Goal: Task Accomplishment & Management: Manage account settings

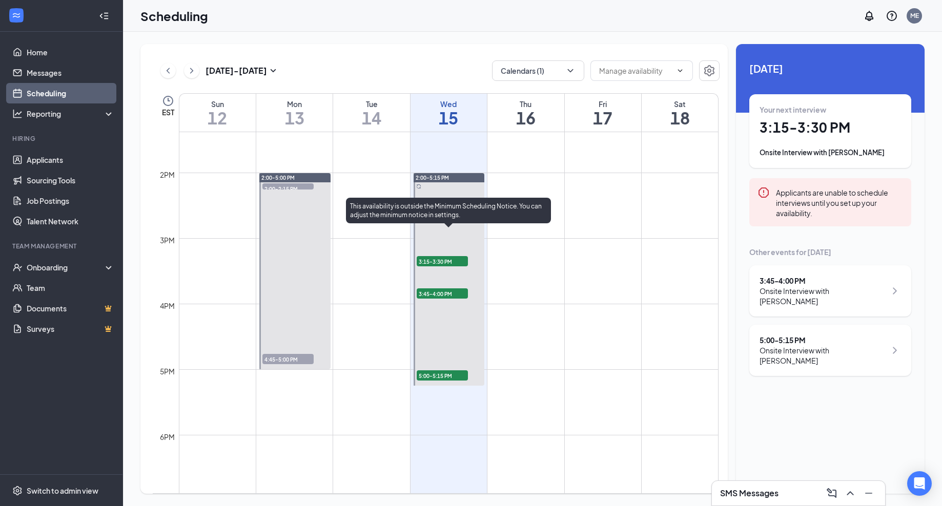
scroll to position [871, 0]
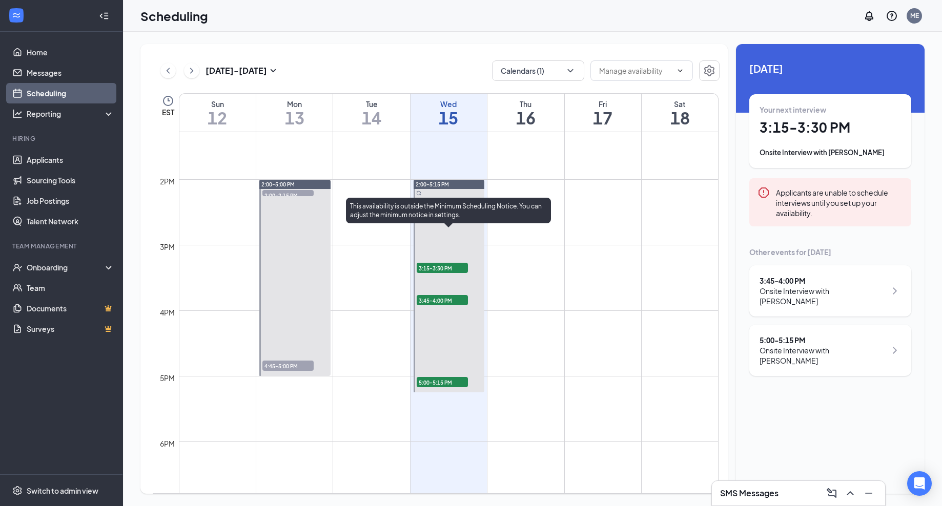
click at [444, 266] on span "3:15-3:30 PM" at bounding box center [442, 268] width 51 height 10
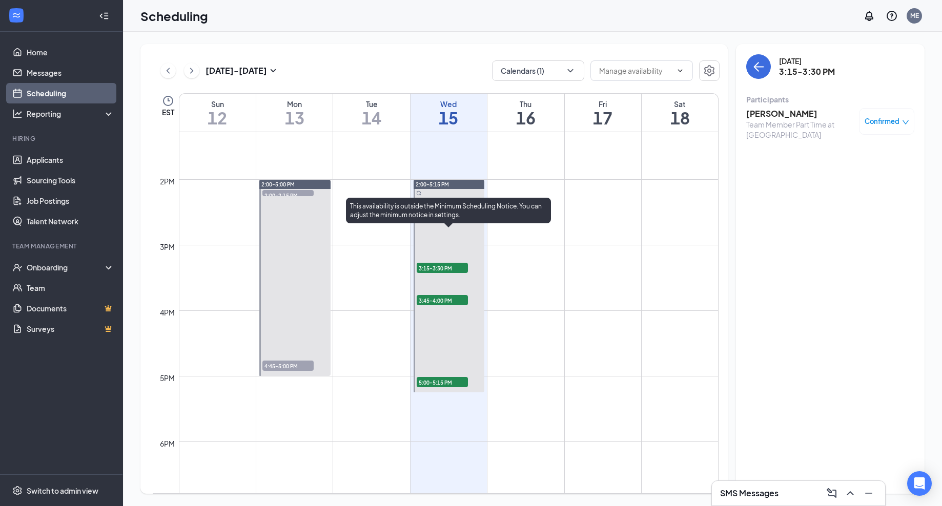
click at [433, 300] on span "3:45-4:00 PM" at bounding box center [442, 300] width 51 height 10
click at [452, 379] on span "5:00-5:15 PM" at bounding box center [442, 382] width 51 height 10
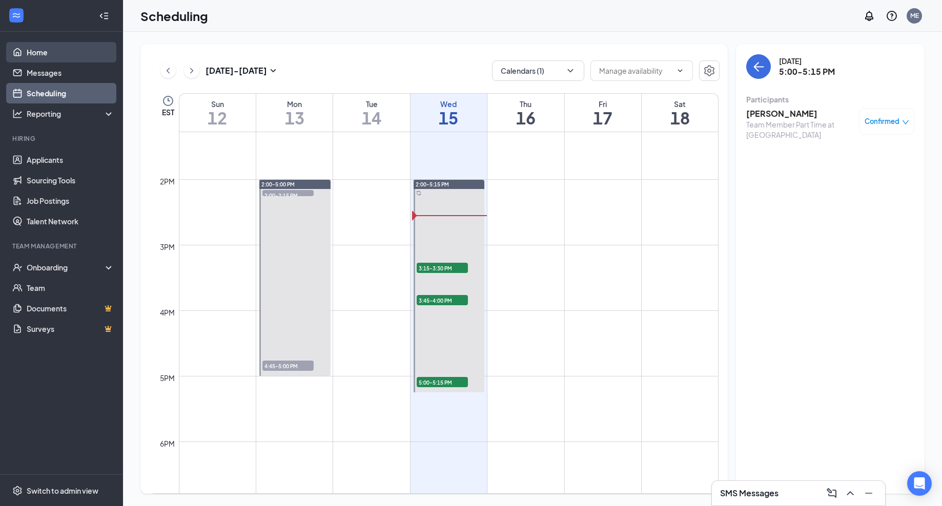
click at [35, 50] on link "Home" at bounding box center [71, 52] width 88 height 20
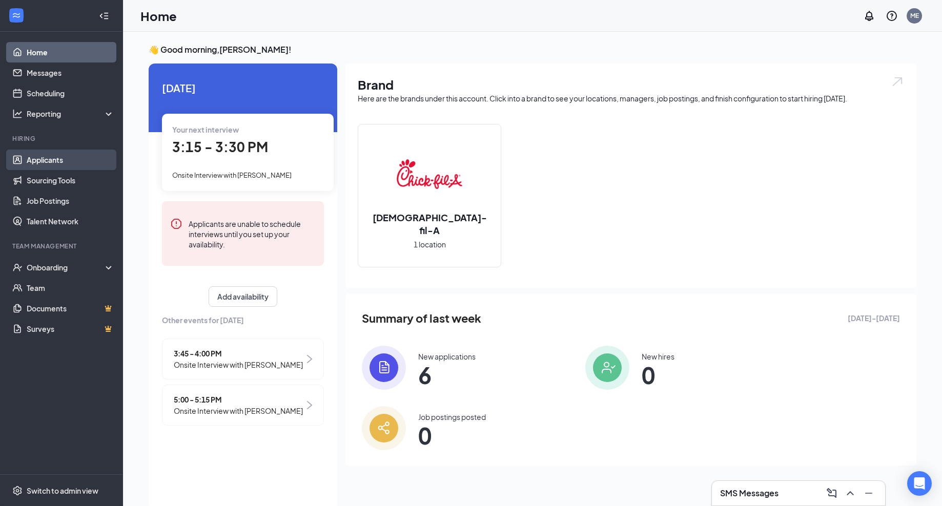
click at [45, 163] on link "Applicants" at bounding box center [71, 160] width 88 height 20
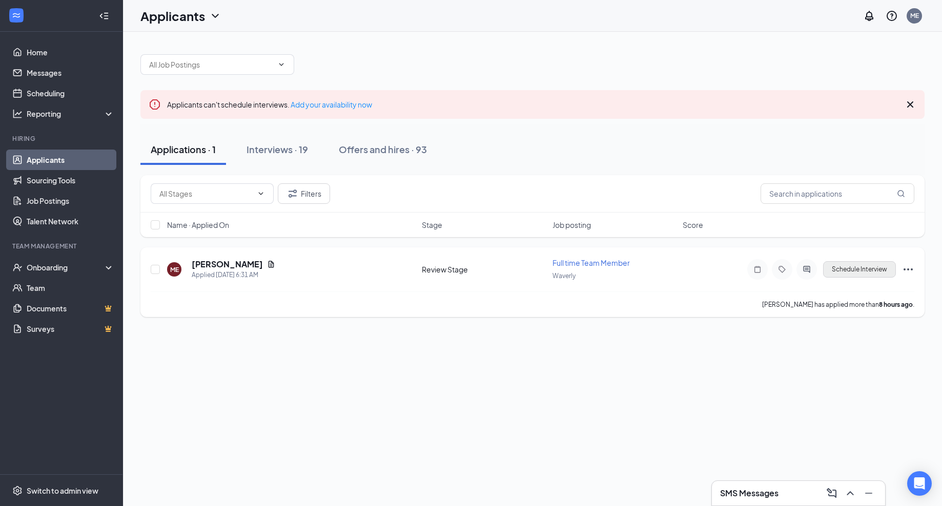
click at [862, 276] on button "Schedule Interview" at bounding box center [859, 269] width 73 height 16
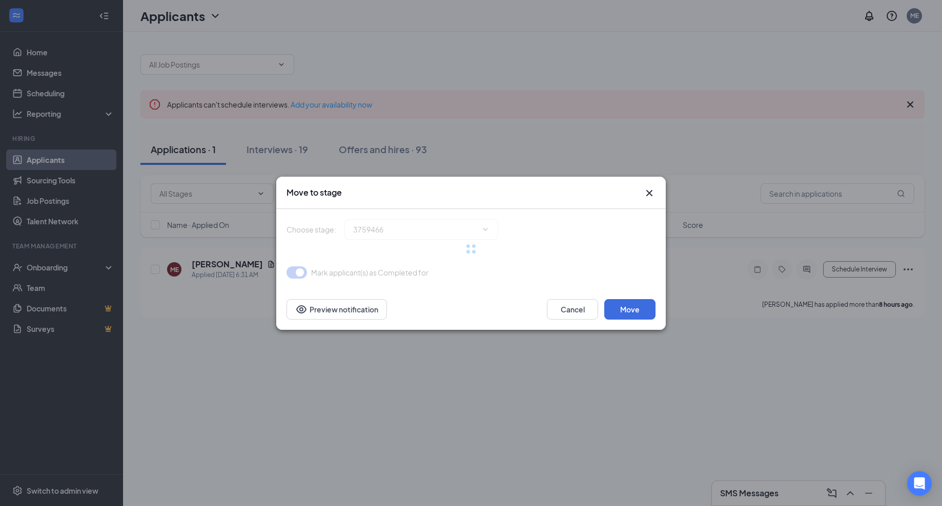
type input "Onsite Interview (next stage)"
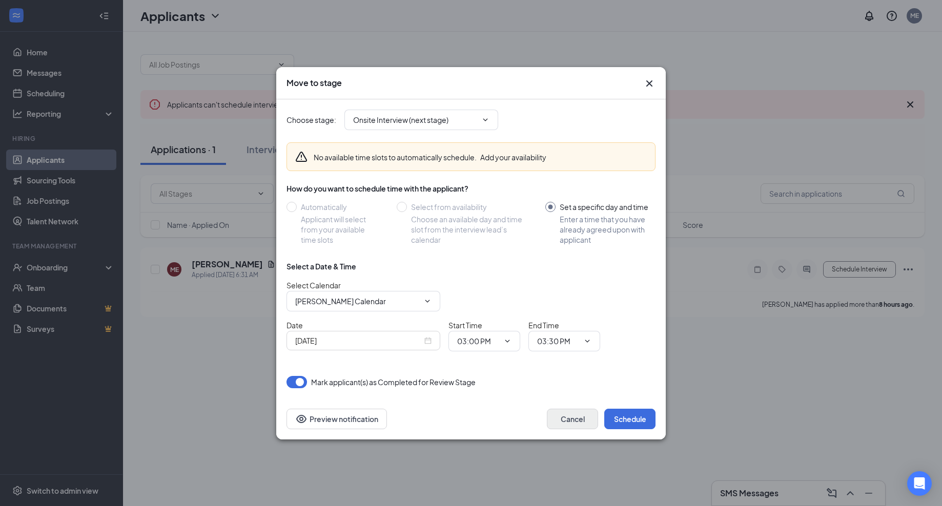
click at [571, 423] on button "Cancel" at bounding box center [572, 419] width 51 height 20
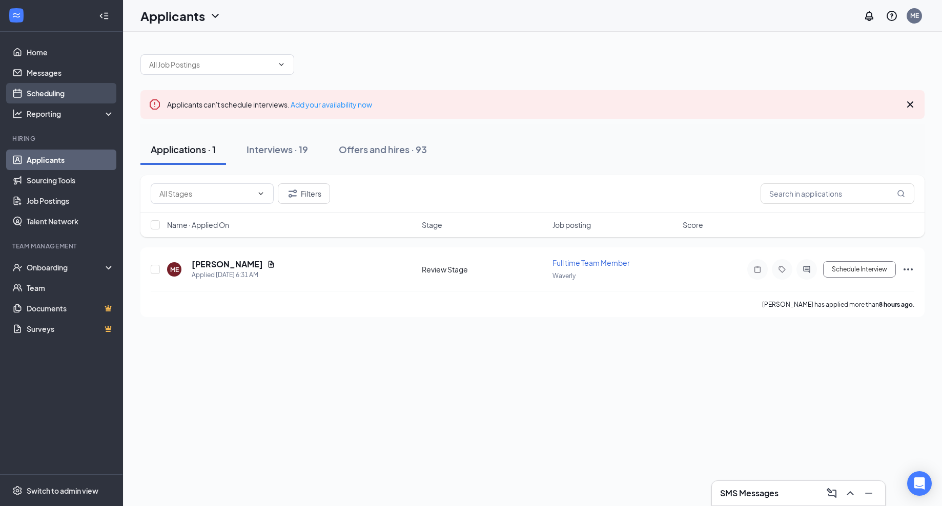
click at [60, 91] on link "Scheduling" at bounding box center [71, 93] width 88 height 20
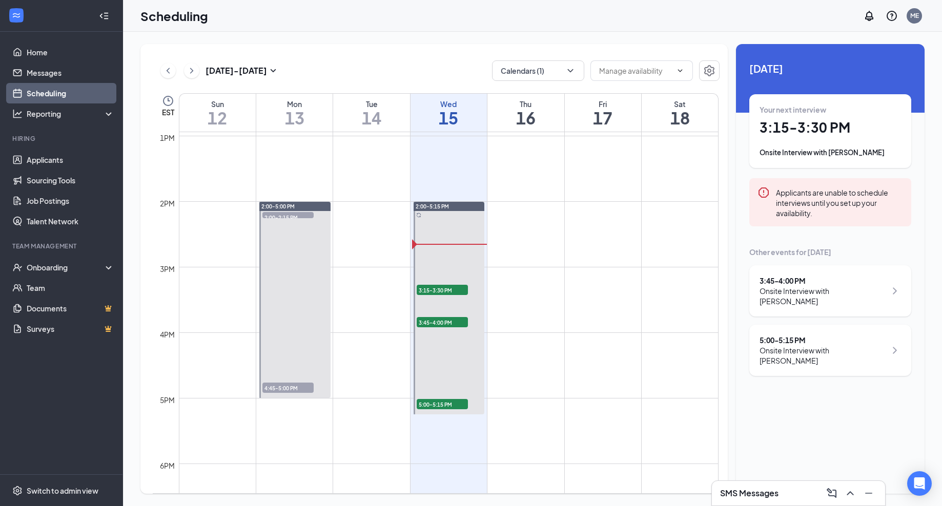
scroll to position [851, 0]
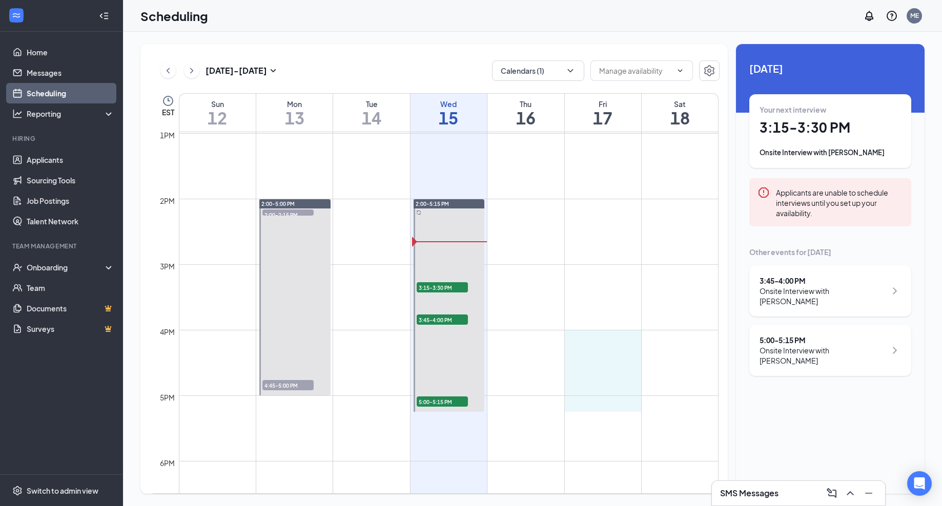
drag, startPoint x: 612, startPoint y: 330, endPoint x: 617, endPoint y: 398, distance: 67.3
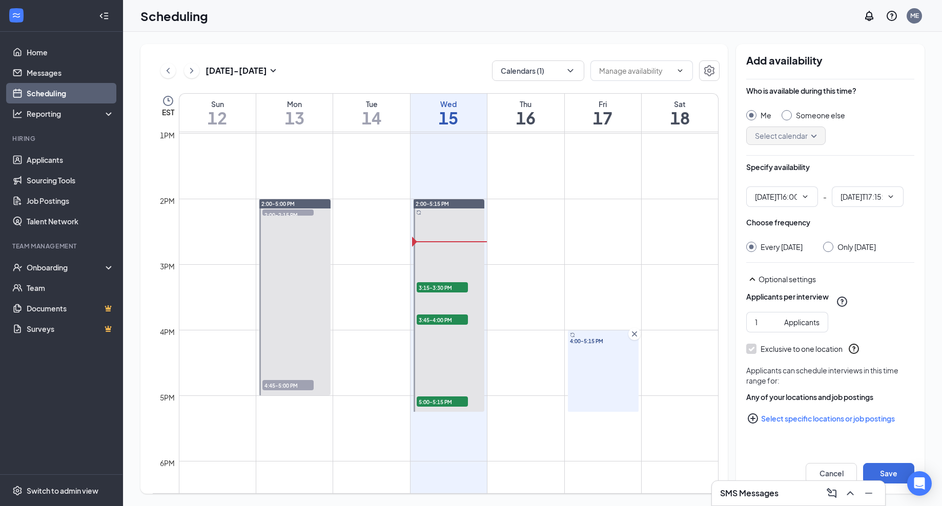
type input "04:00 PM"
type input "05:15 PM"
click at [606, 400] on div "4:00-5:15 PM" at bounding box center [603, 370] width 71 height 81
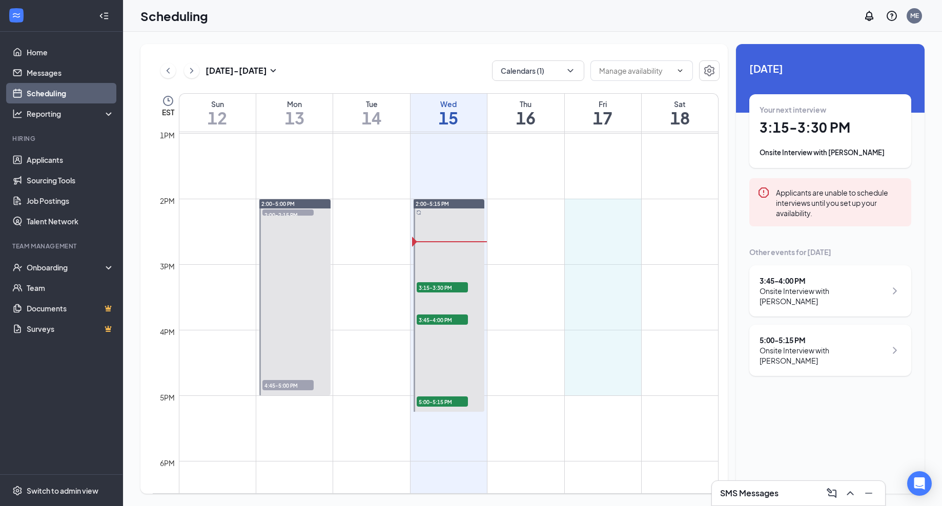
drag, startPoint x: 609, startPoint y: 200, endPoint x: 615, endPoint y: 382, distance: 182.5
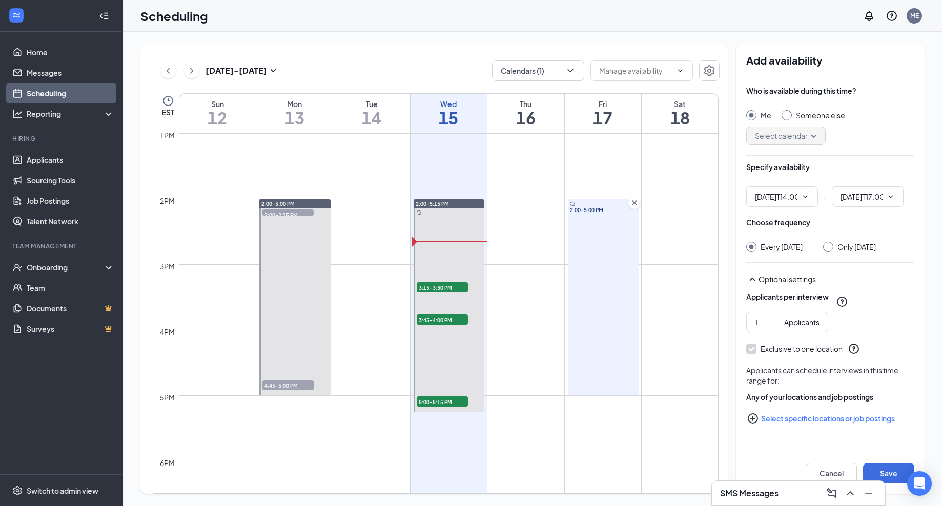
type input "02:00 PM"
type input "05:00 PM"
click at [35, 50] on link "Home" at bounding box center [71, 52] width 88 height 20
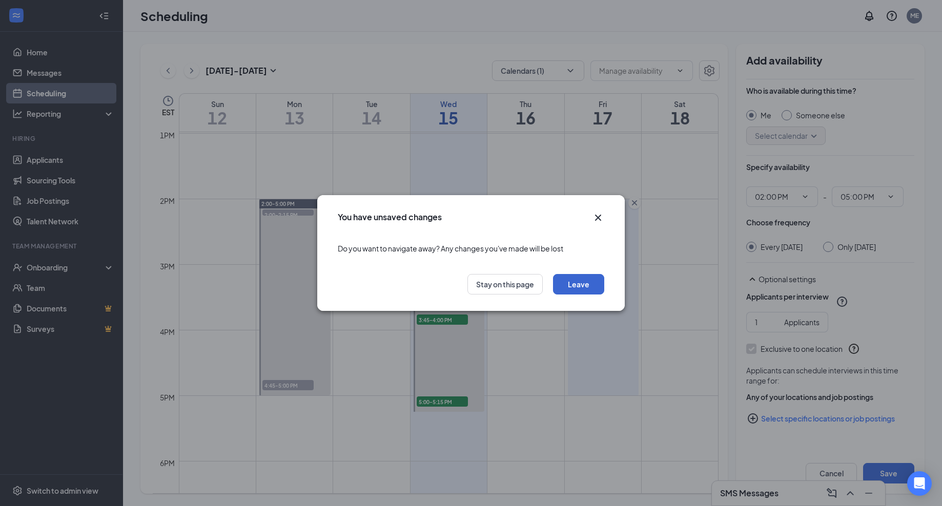
click at [589, 279] on button "Leave" at bounding box center [578, 284] width 51 height 20
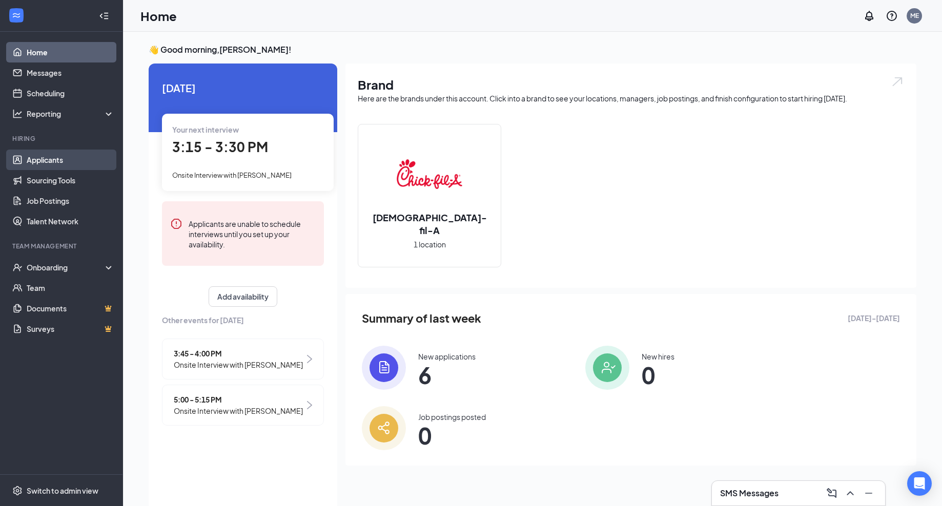
click at [57, 162] on link "Applicants" at bounding box center [71, 160] width 88 height 20
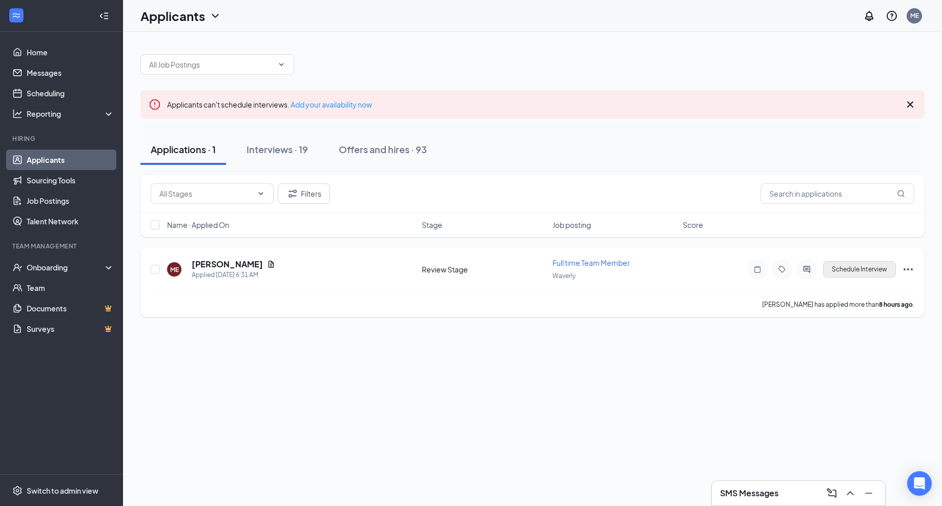
click at [849, 268] on button "Schedule Interview" at bounding box center [859, 269] width 73 height 16
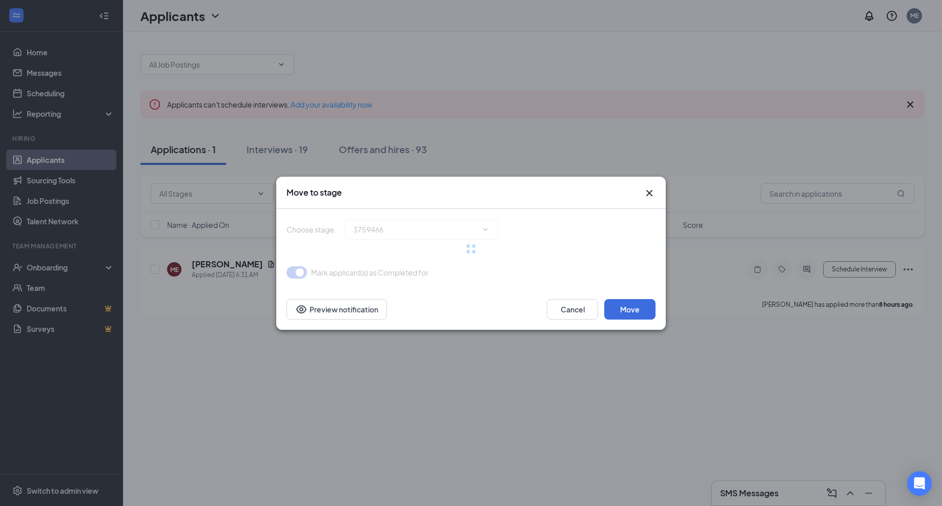
type input "Onsite Interview (next stage)"
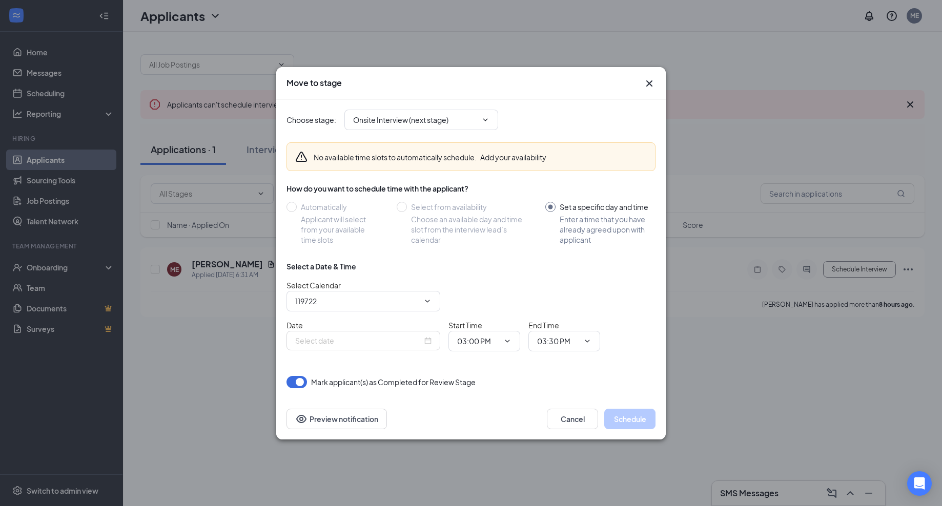
type input "[PERSON_NAME] Calendar"
type input "[DATE]"
click at [574, 424] on button "Cancel" at bounding box center [572, 419] width 51 height 20
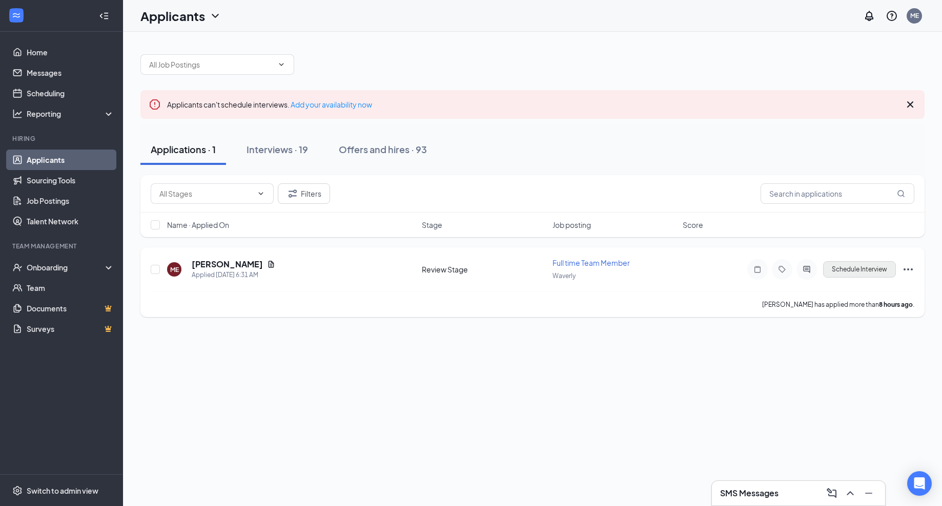
click at [859, 268] on button "Schedule Interview" at bounding box center [859, 269] width 73 height 16
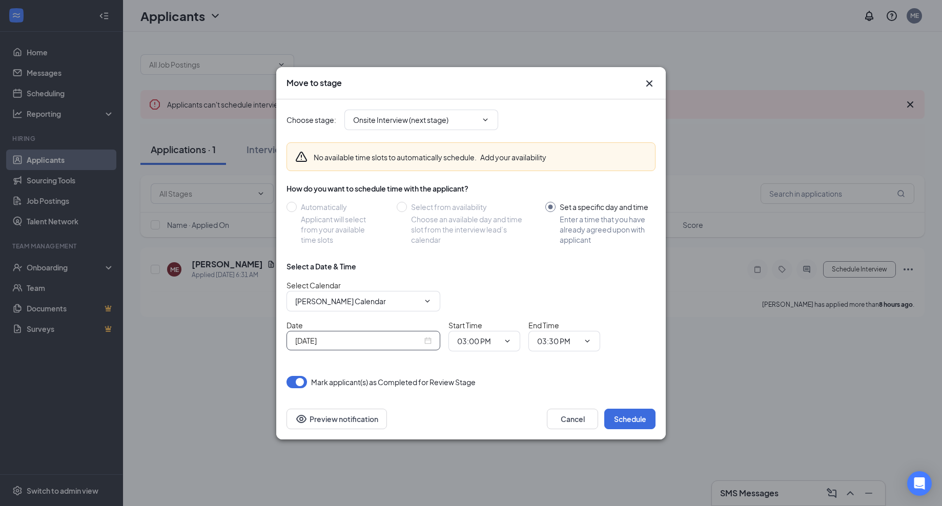
click at [430, 342] on div "[DATE]" at bounding box center [363, 340] width 136 height 11
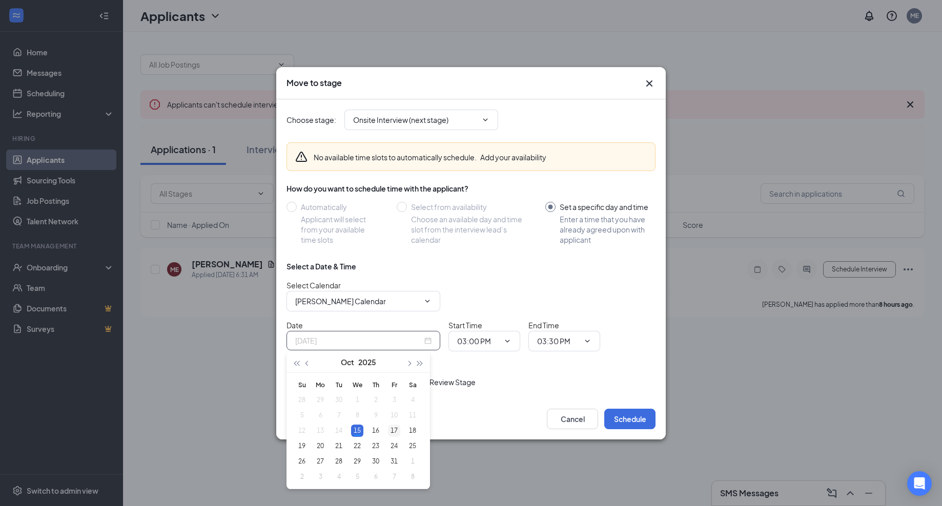
type input "[DATE]"
click at [394, 432] on div "17" at bounding box center [394, 431] width 12 height 12
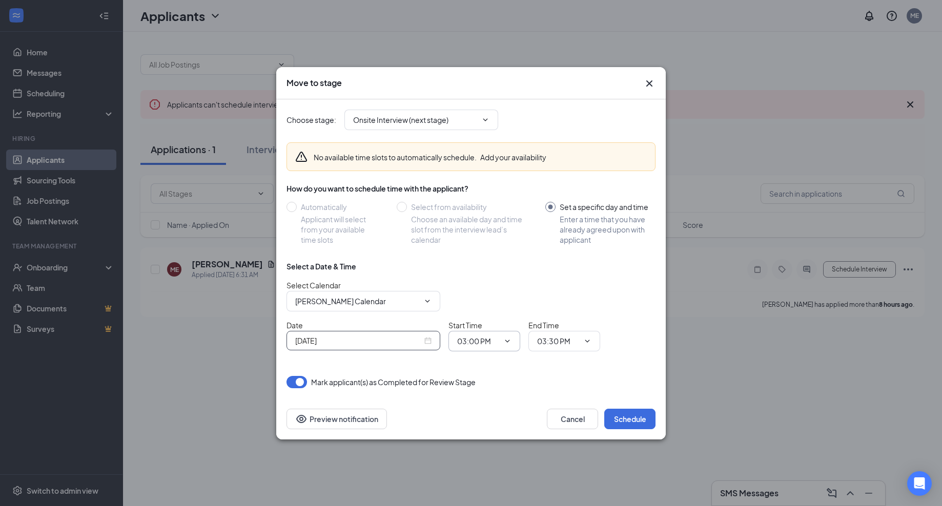
click at [507, 336] on span "03:00 PM" at bounding box center [484, 341] width 72 height 20
click at [503, 340] on icon "ChevronDown" at bounding box center [507, 341] width 8 height 8
click at [563, 415] on button "Cancel" at bounding box center [572, 419] width 51 height 20
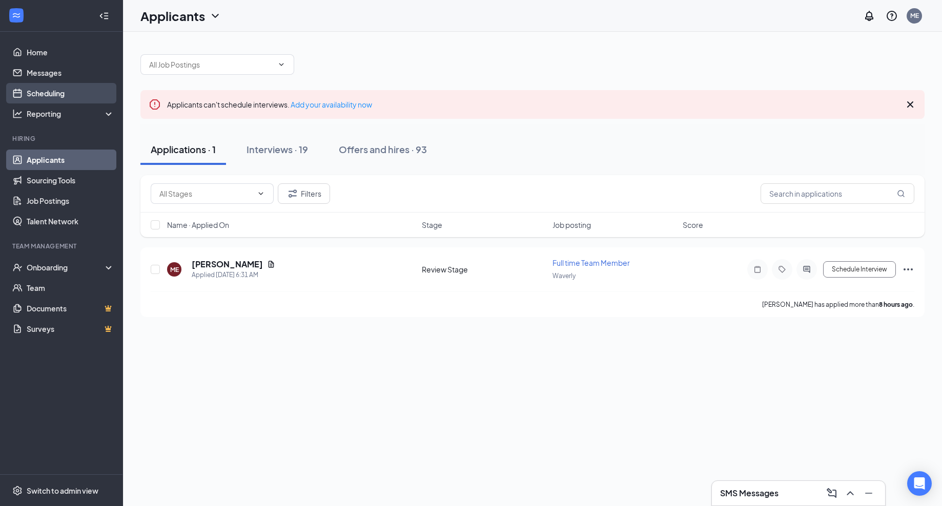
click at [47, 97] on link "Scheduling" at bounding box center [71, 93] width 88 height 20
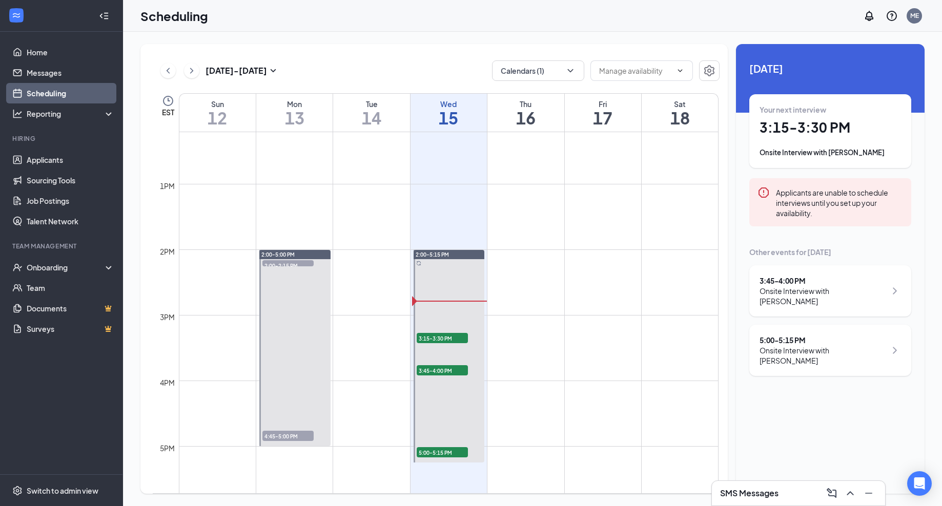
scroll to position [801, 0]
click at [197, 72] on button at bounding box center [191, 70] width 15 height 15
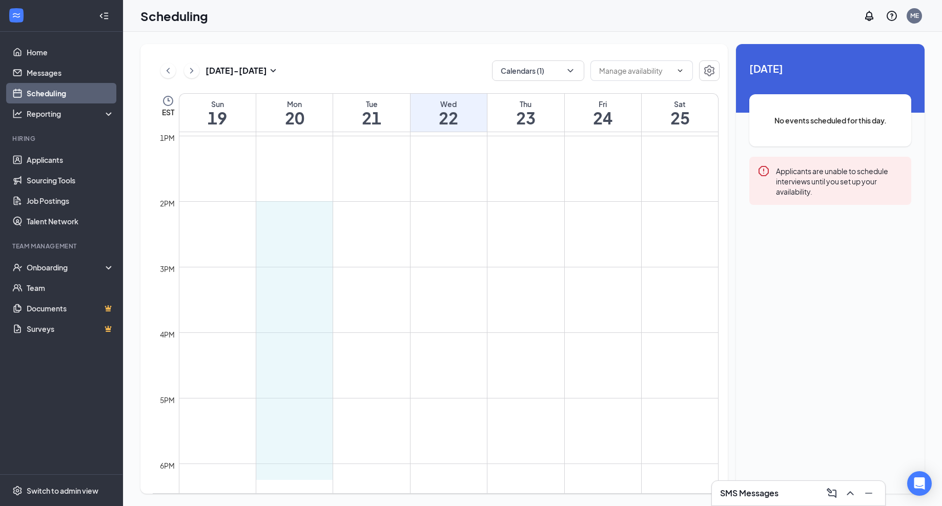
scroll to position [850, 0]
drag, startPoint x: 317, startPoint y: 205, endPoint x: 278, endPoint y: 401, distance: 199.0
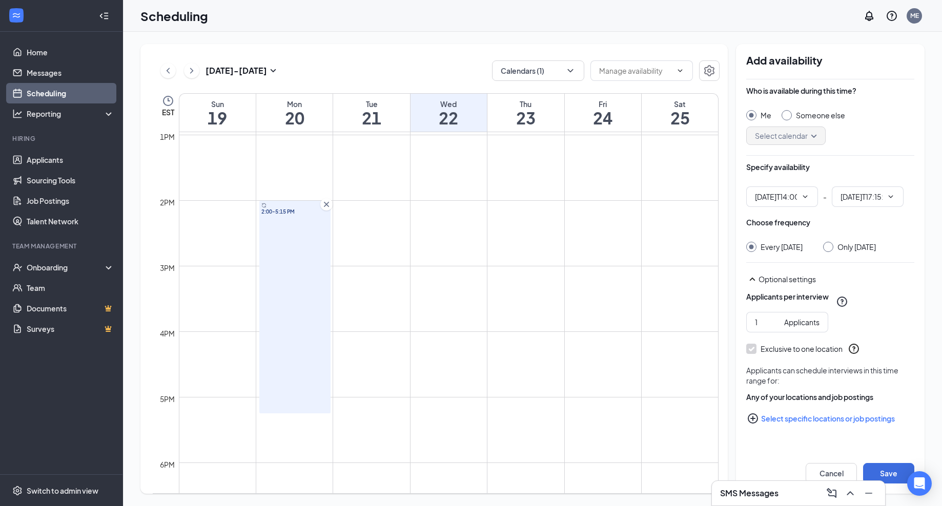
type input "02:00 PM"
type input "05:15 PM"
click at [775, 319] on input "2" at bounding box center [767, 322] width 25 height 11
type input "3"
click at [775, 319] on input "3" at bounding box center [767, 322] width 25 height 11
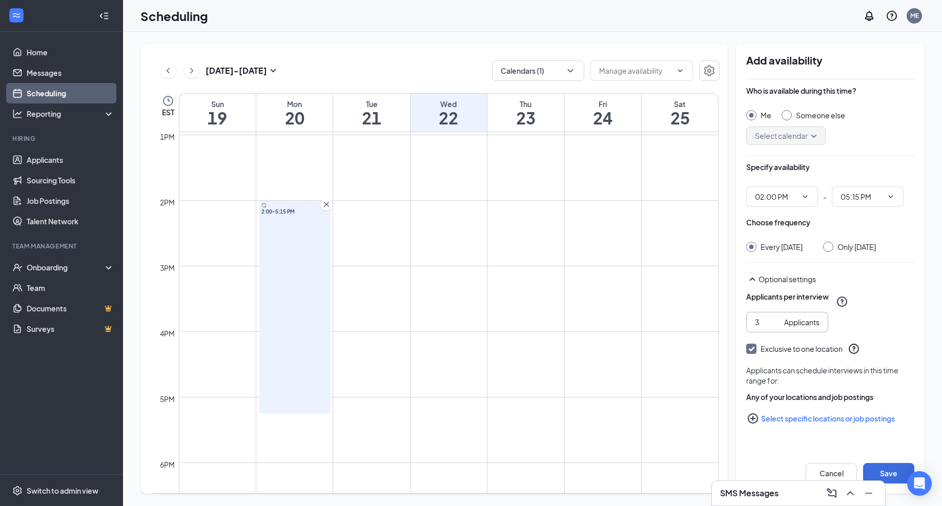
click at [830, 243] on input "Only [DATE]" at bounding box center [826, 245] width 7 height 7
radio input "true"
radio input "false"
click at [892, 472] on button "Save" at bounding box center [888, 473] width 51 height 20
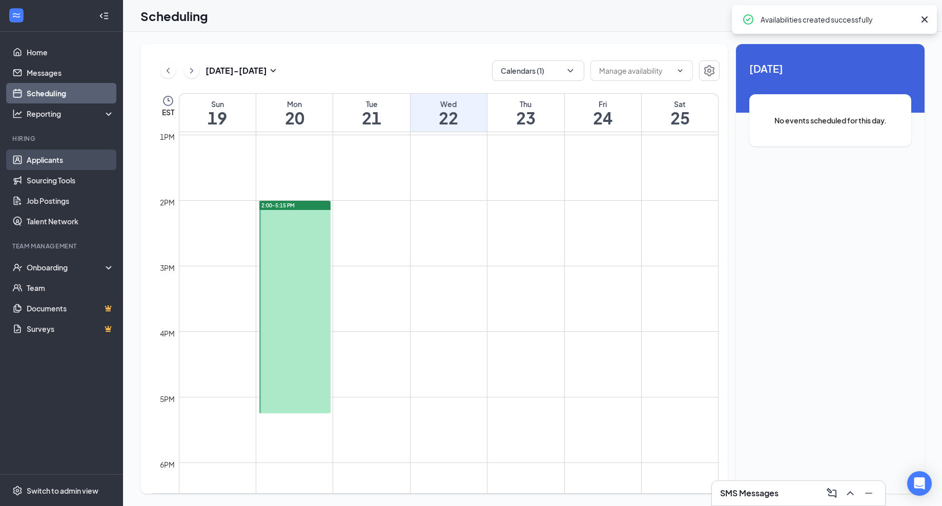
click at [40, 166] on link "Applicants" at bounding box center [71, 160] width 88 height 20
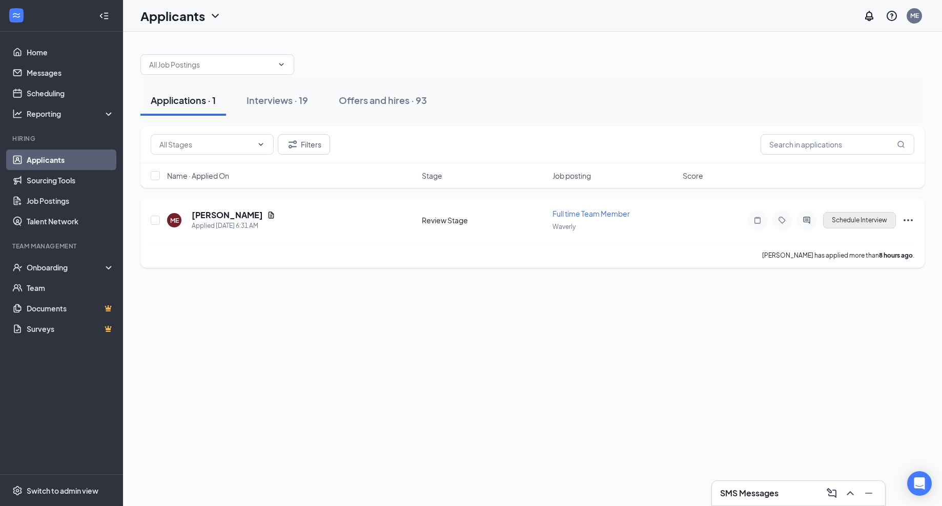
click at [847, 221] on button "Schedule Interview" at bounding box center [859, 220] width 73 height 16
type input "Onsite Interview (next stage)"
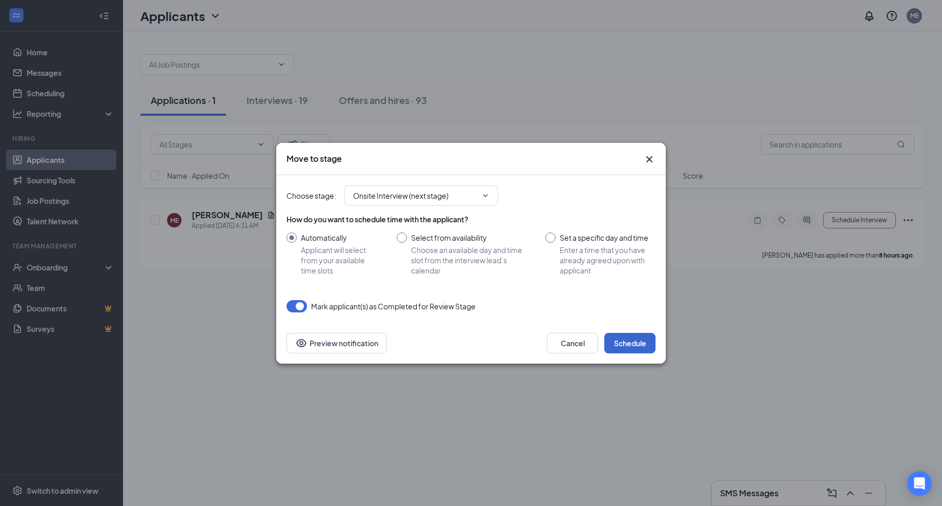
click at [655, 345] on button "Schedule" at bounding box center [629, 343] width 51 height 20
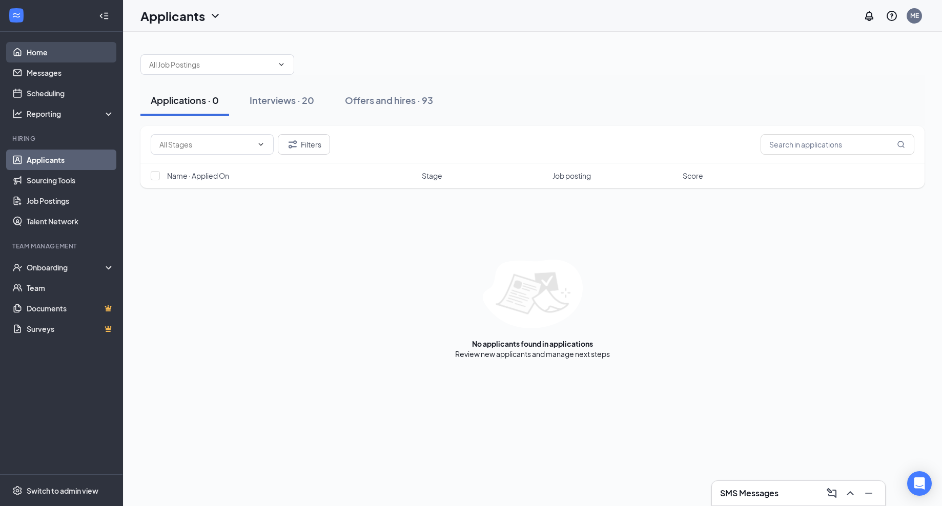
click at [35, 56] on link "Home" at bounding box center [71, 52] width 88 height 20
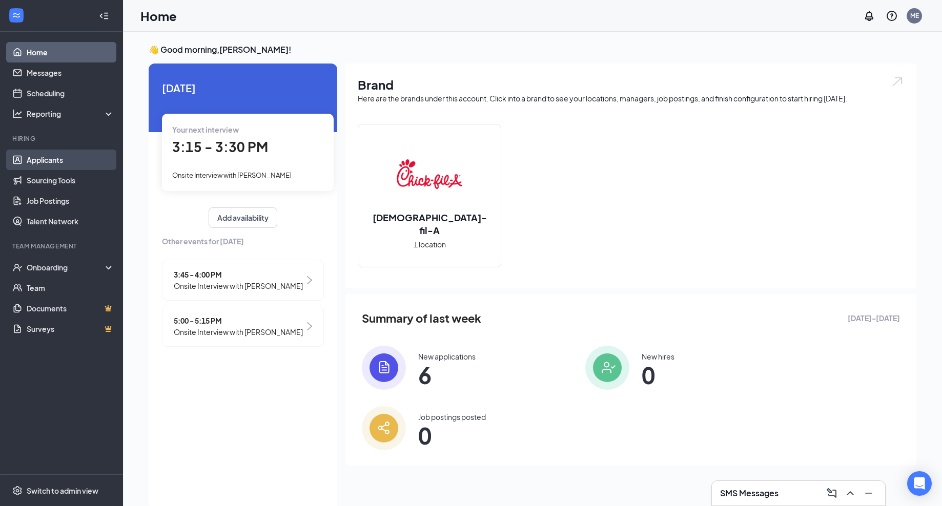
click at [72, 165] on link "Applicants" at bounding box center [71, 160] width 88 height 20
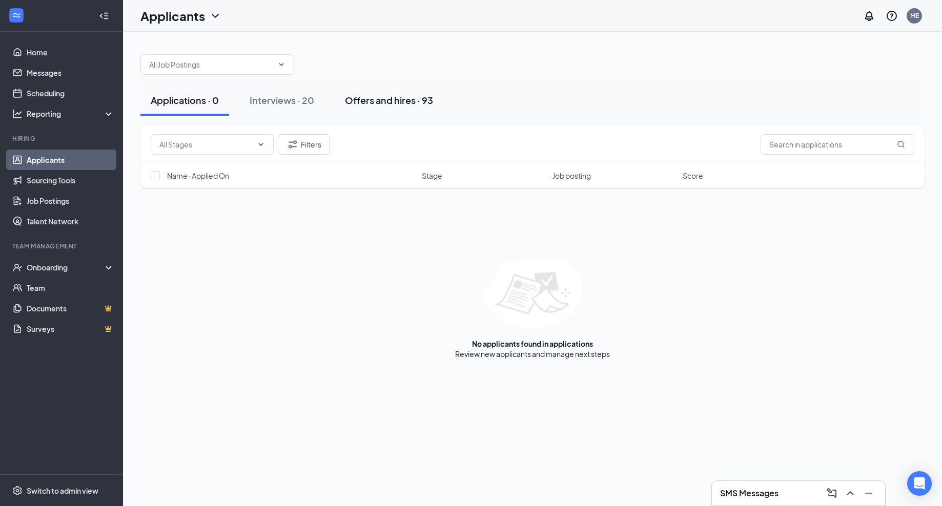
click at [367, 94] on div "Offers and hires · 93" at bounding box center [389, 100] width 88 height 13
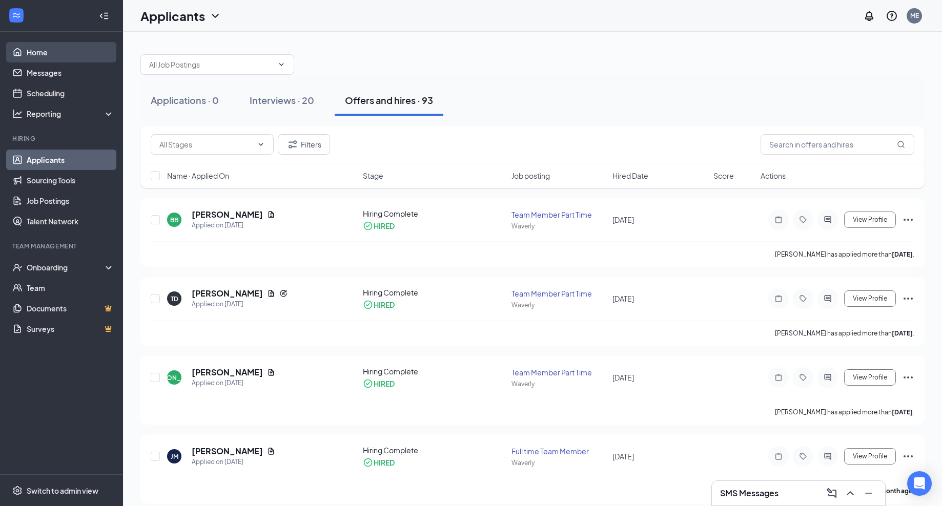
click at [44, 49] on link "Home" at bounding box center [71, 52] width 88 height 20
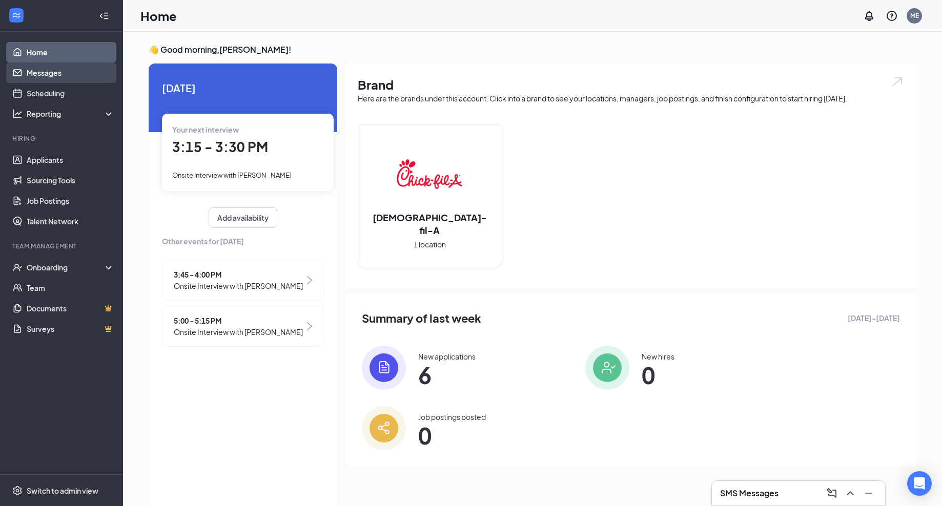
click at [51, 69] on link "Messages" at bounding box center [71, 73] width 88 height 20
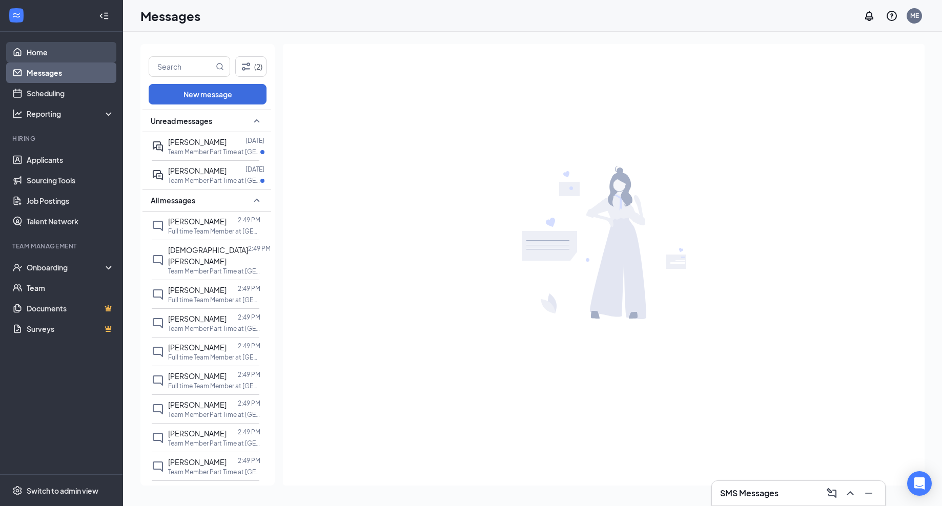
click at [55, 49] on link "Home" at bounding box center [71, 52] width 88 height 20
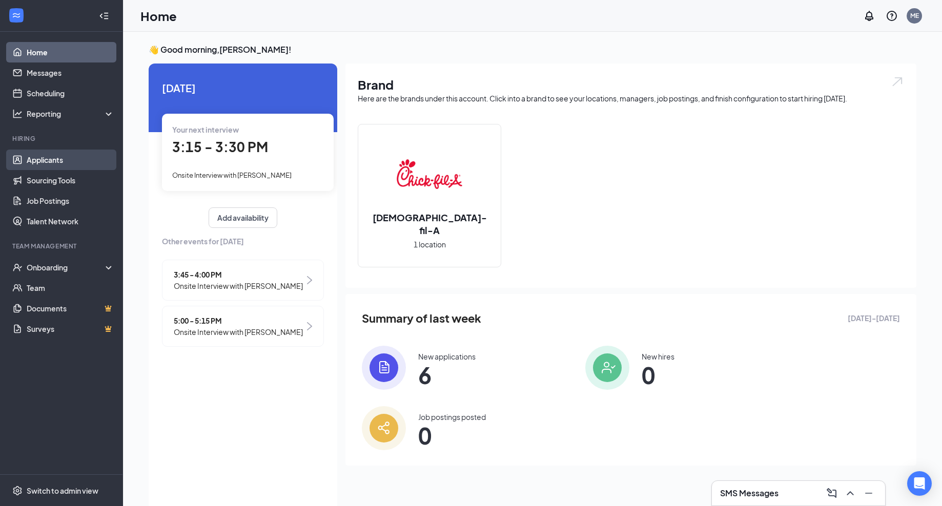
click at [47, 160] on link "Applicants" at bounding box center [71, 160] width 88 height 20
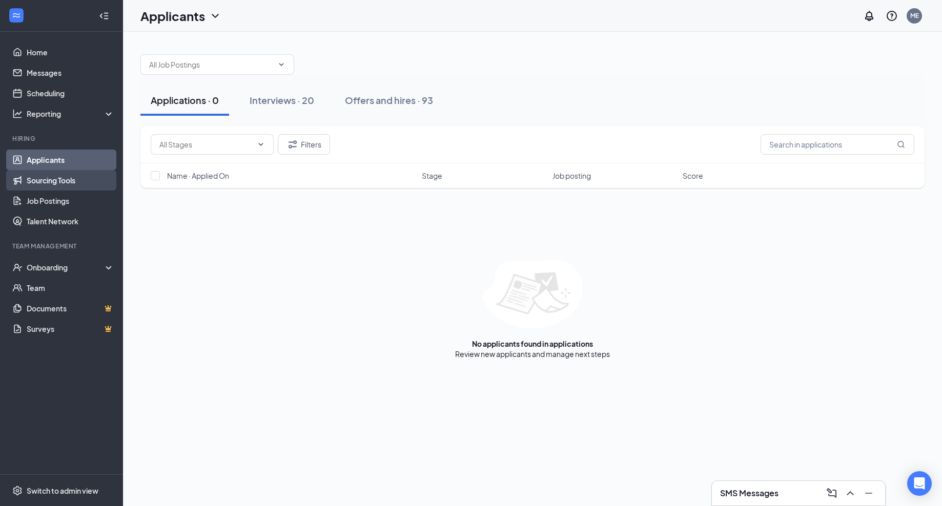
click at [50, 182] on link "Sourcing Tools" at bounding box center [71, 180] width 88 height 20
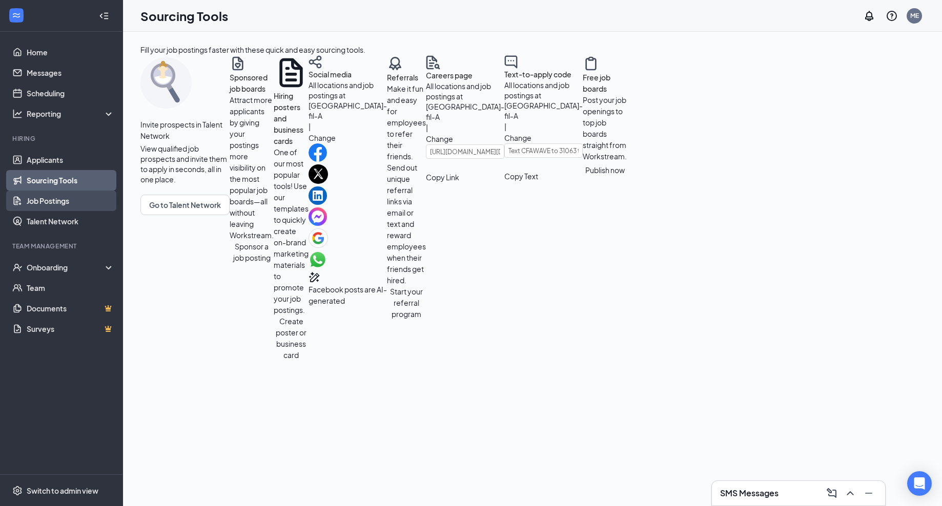
click at [55, 202] on link "Job Postings" at bounding box center [71, 201] width 88 height 20
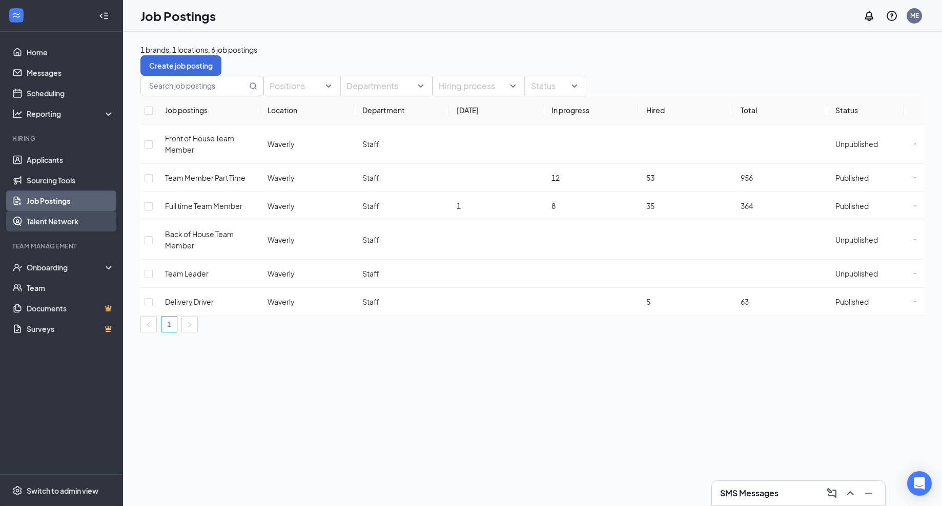
click at [56, 221] on link "Talent Network" at bounding box center [71, 221] width 88 height 20
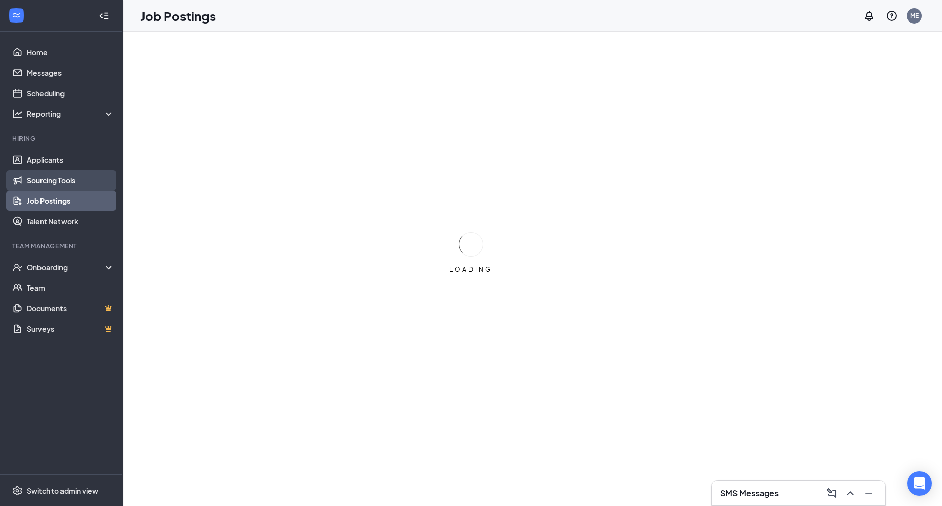
click at [31, 184] on link "Sourcing Tools" at bounding box center [71, 180] width 88 height 20
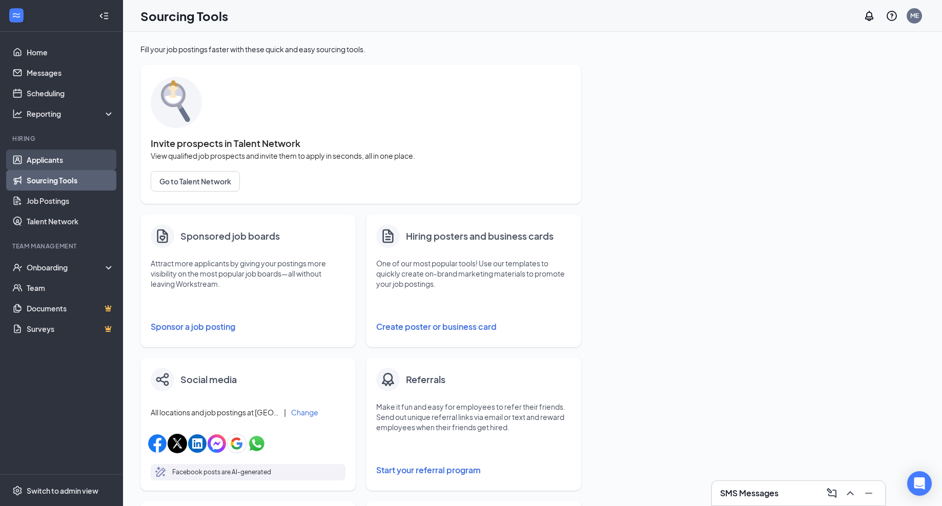
click at [36, 164] on link "Applicants" at bounding box center [71, 160] width 88 height 20
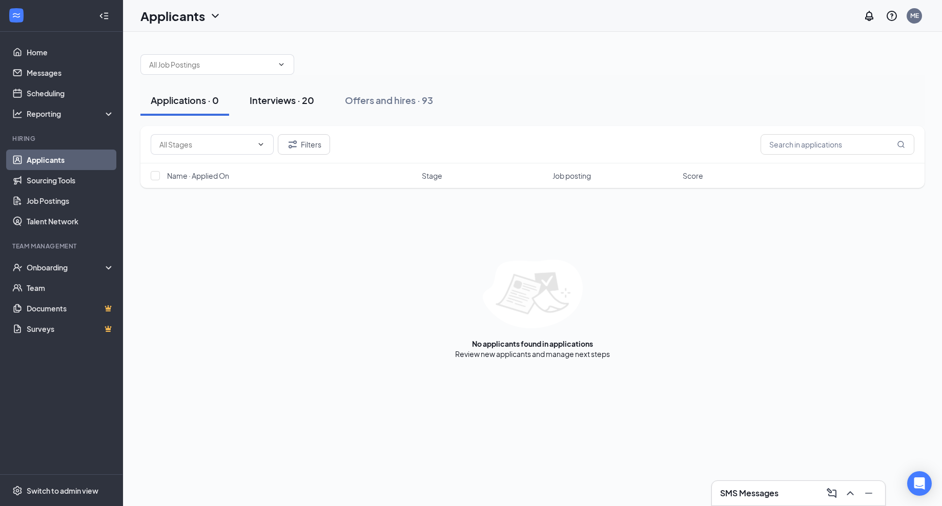
click at [266, 97] on div "Interviews · 20" at bounding box center [282, 100] width 65 height 13
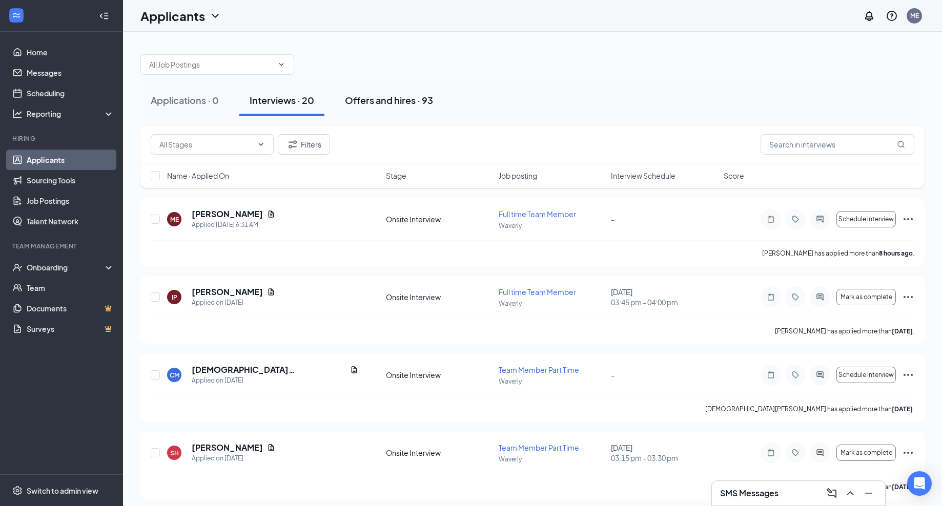
click at [391, 99] on div "Offers and hires · 93" at bounding box center [389, 100] width 88 height 13
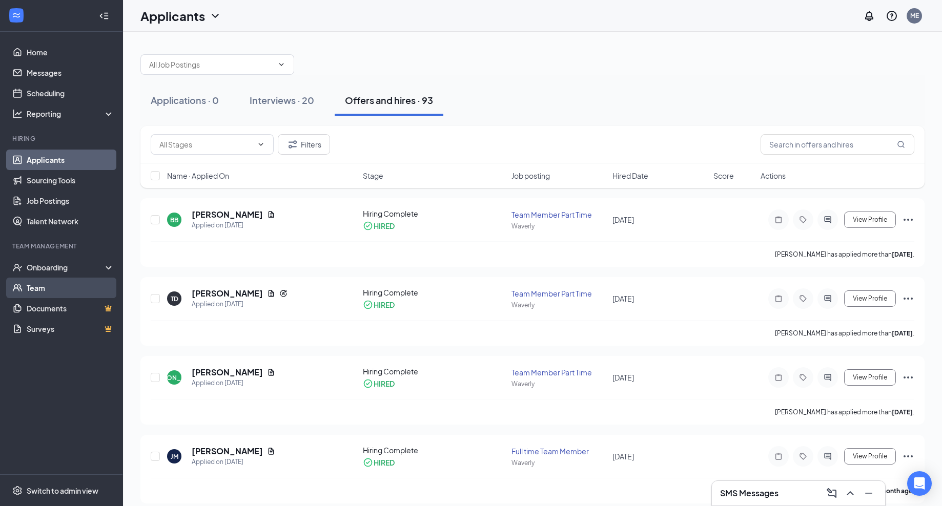
click at [58, 288] on link "Team" at bounding box center [71, 288] width 88 height 20
